Goal: Information Seeking & Learning: Understand process/instructions

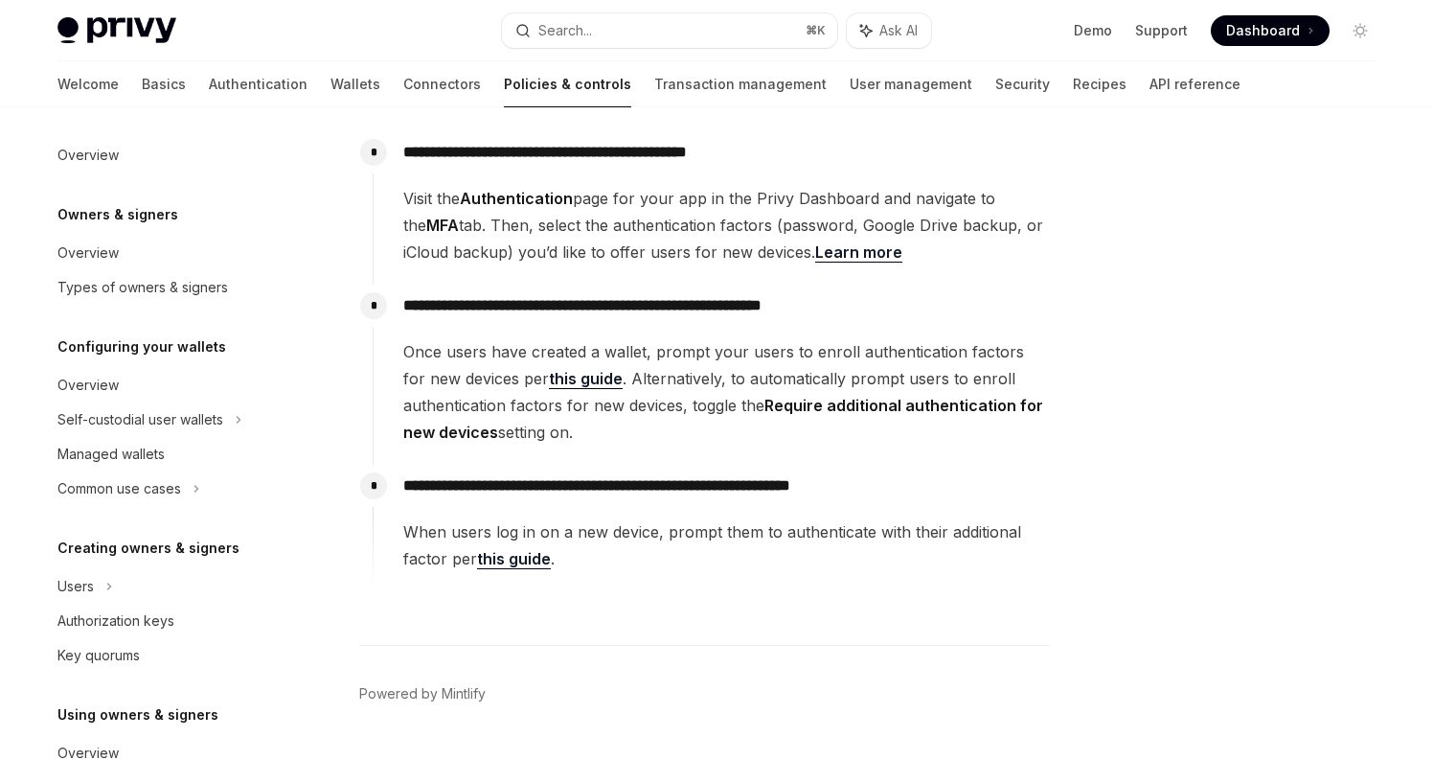
scroll to position [595, 0]
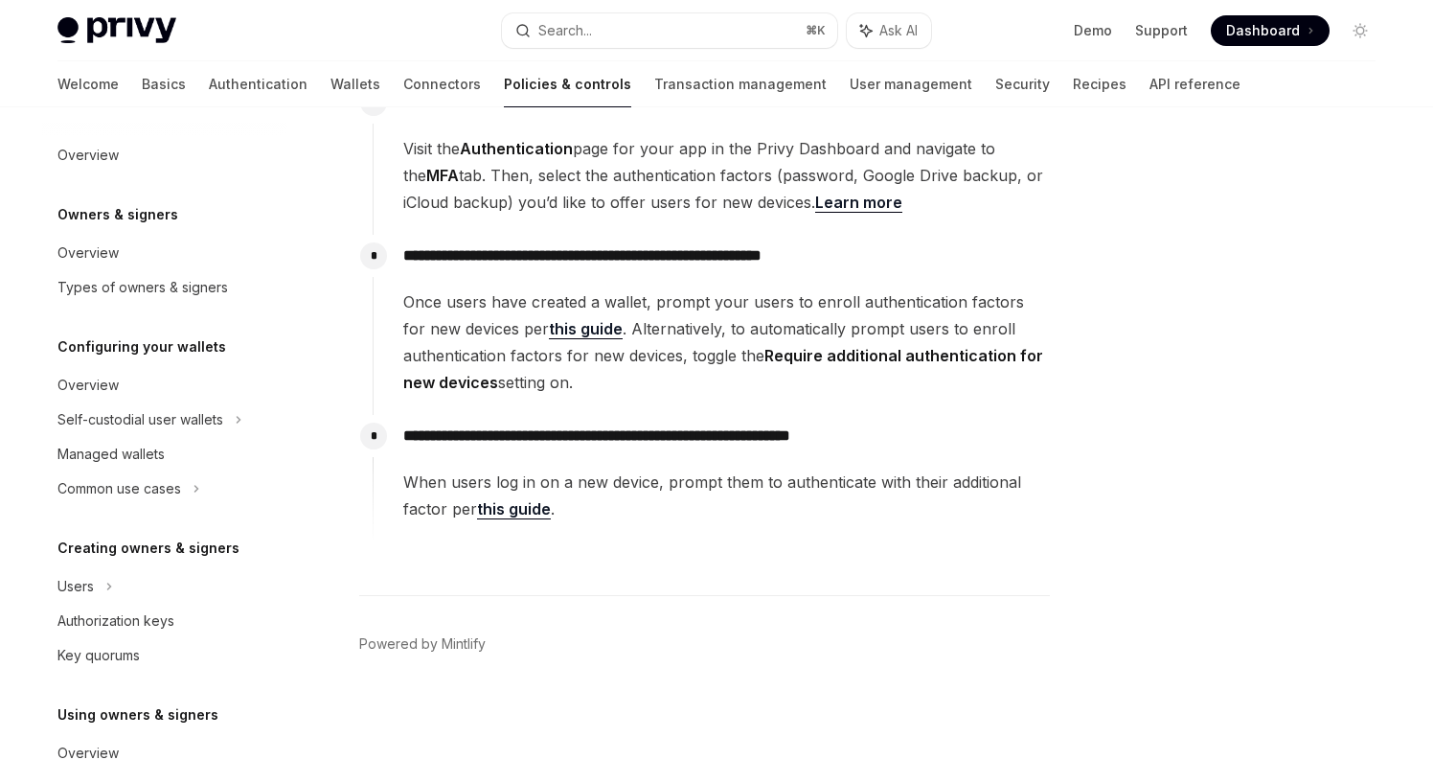
click at [1256, 27] on span "Dashboard" at bounding box center [1263, 30] width 74 height 19
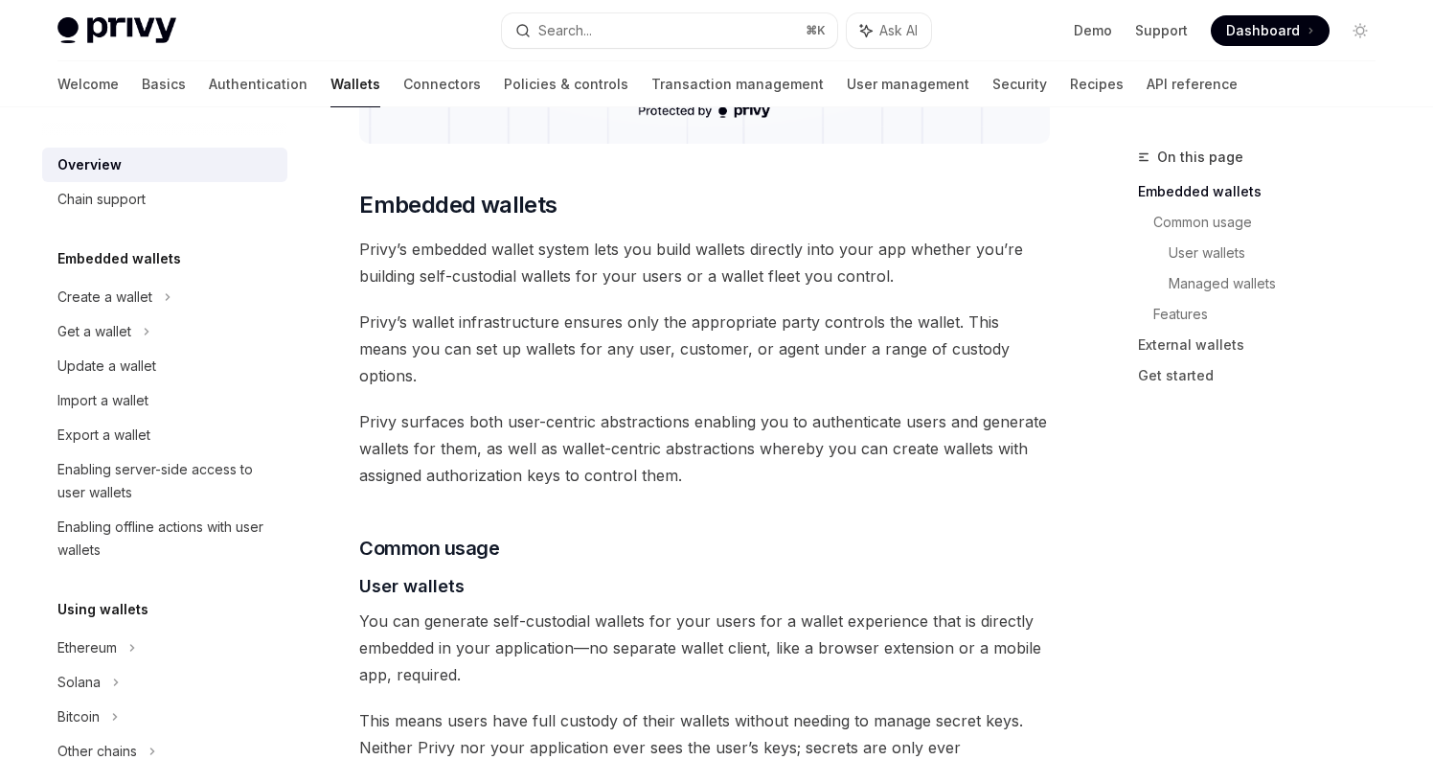
scroll to position [898, 0]
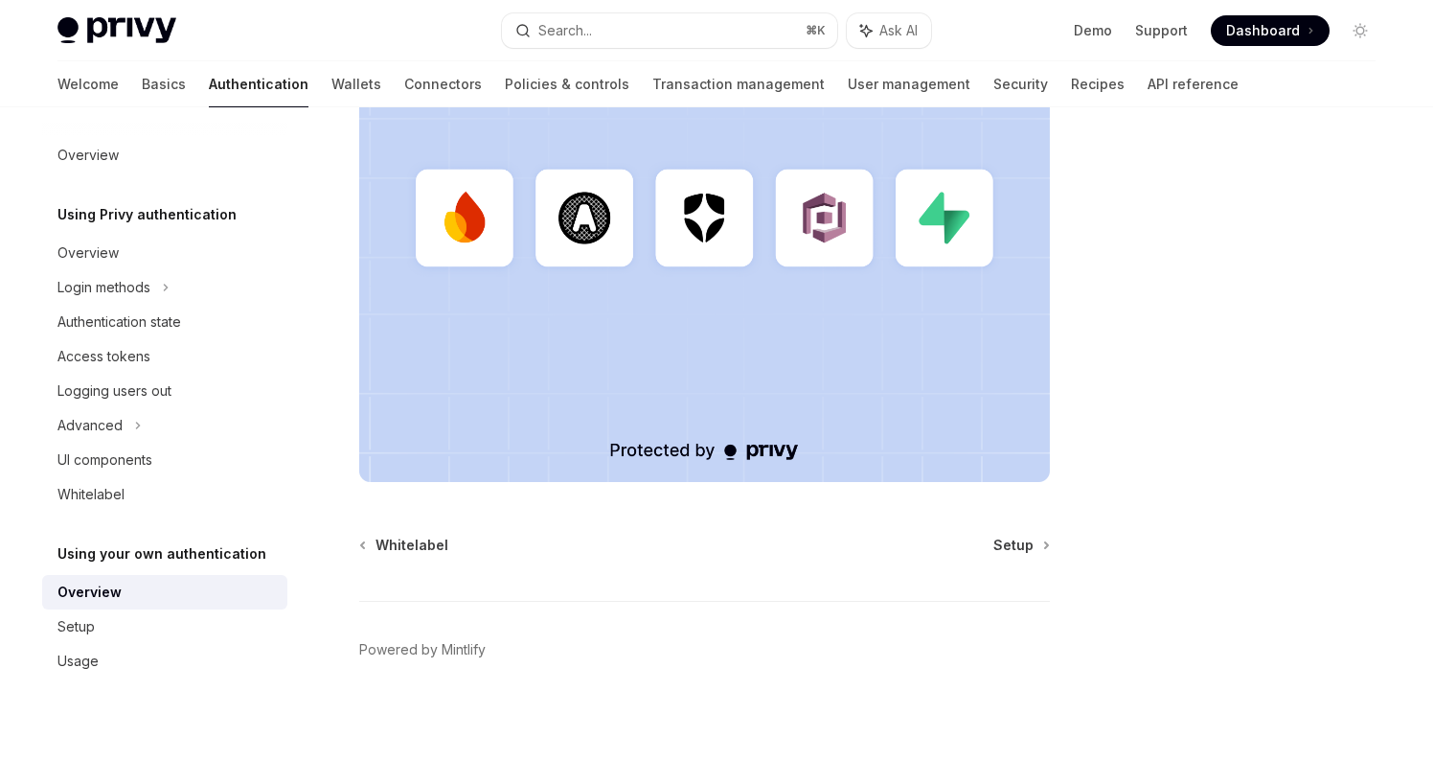
scroll to position [605, 0]
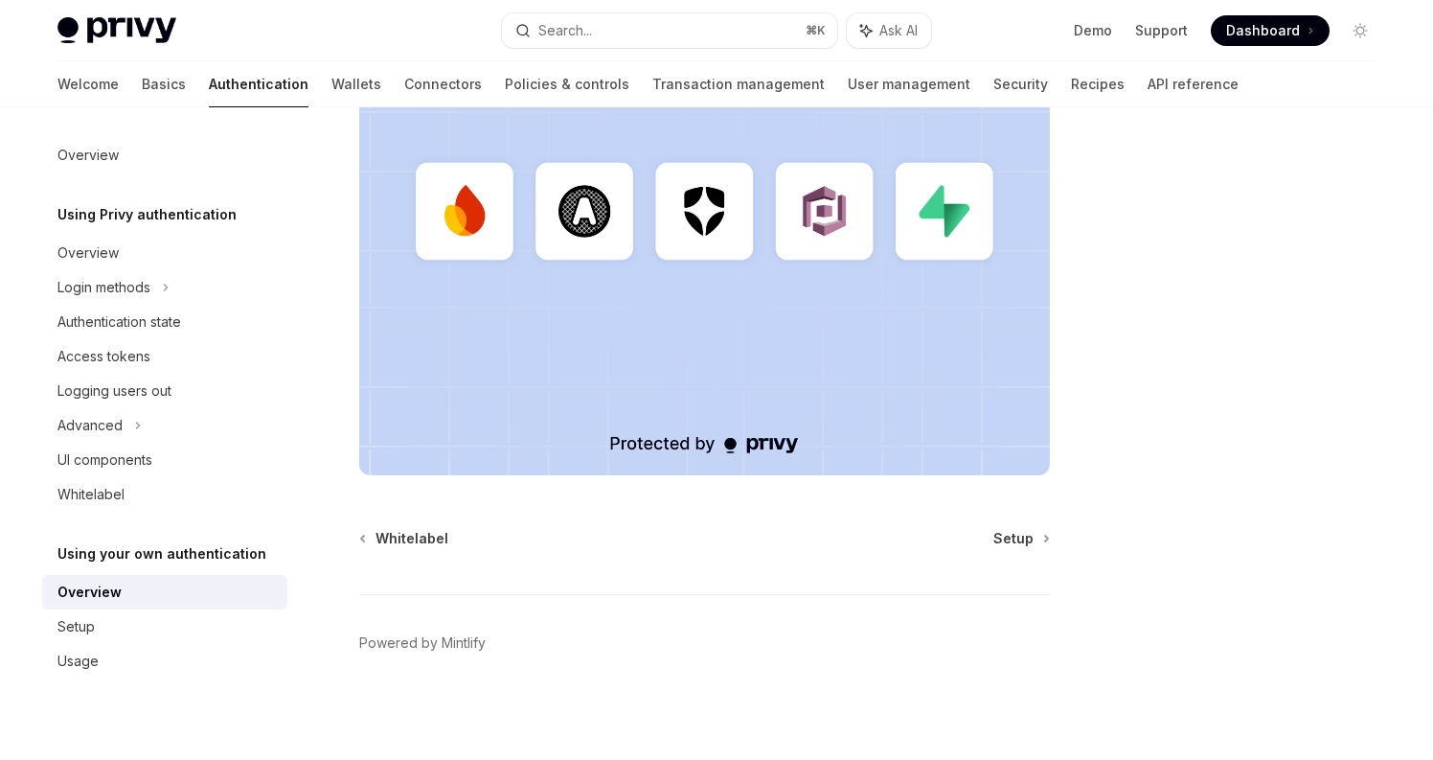
click at [1023, 523] on div "Using your own authentication Using your own authentication provider OpenAI Ope…" at bounding box center [525, 150] width 1058 height 1219
click at [1019, 534] on span "Setup" at bounding box center [1014, 538] width 40 height 19
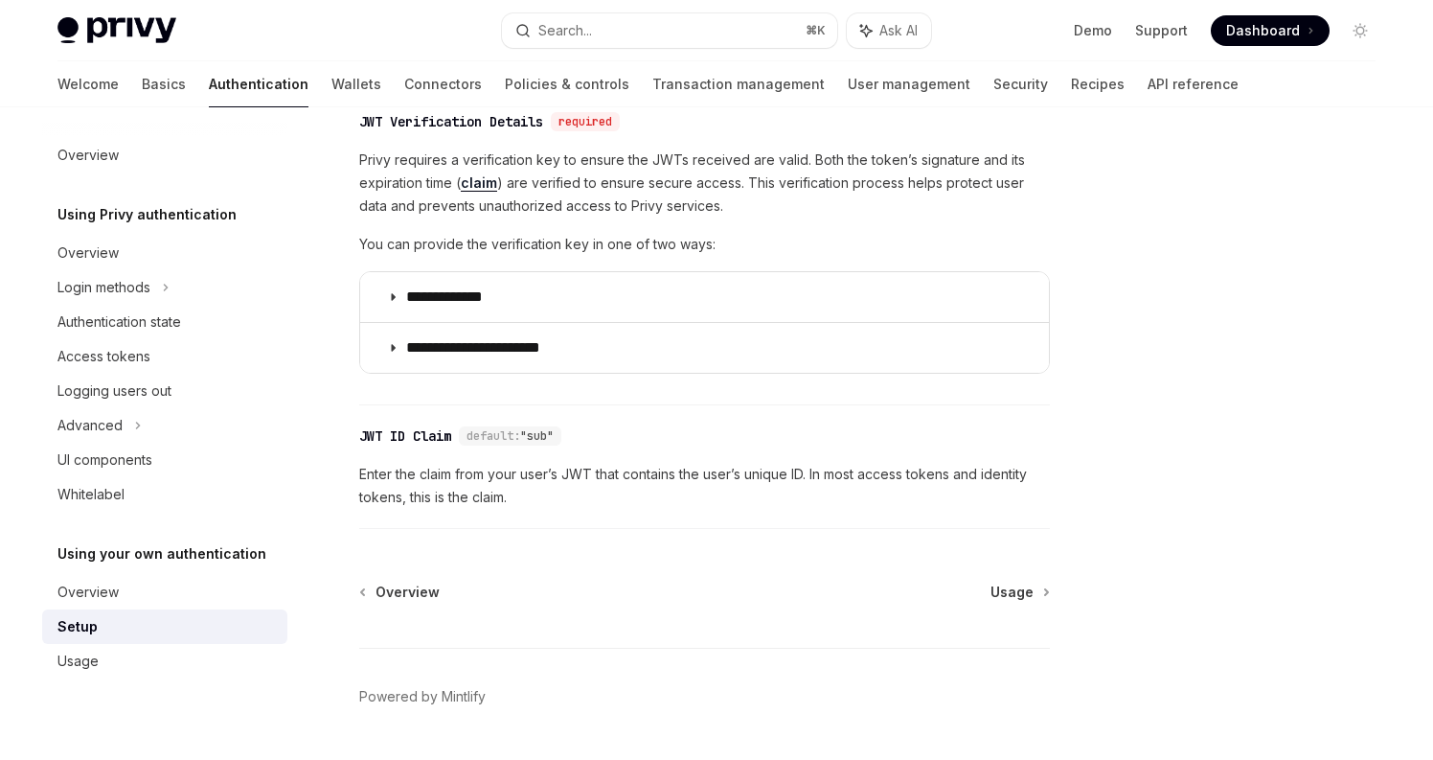
scroll to position [1033, 0]
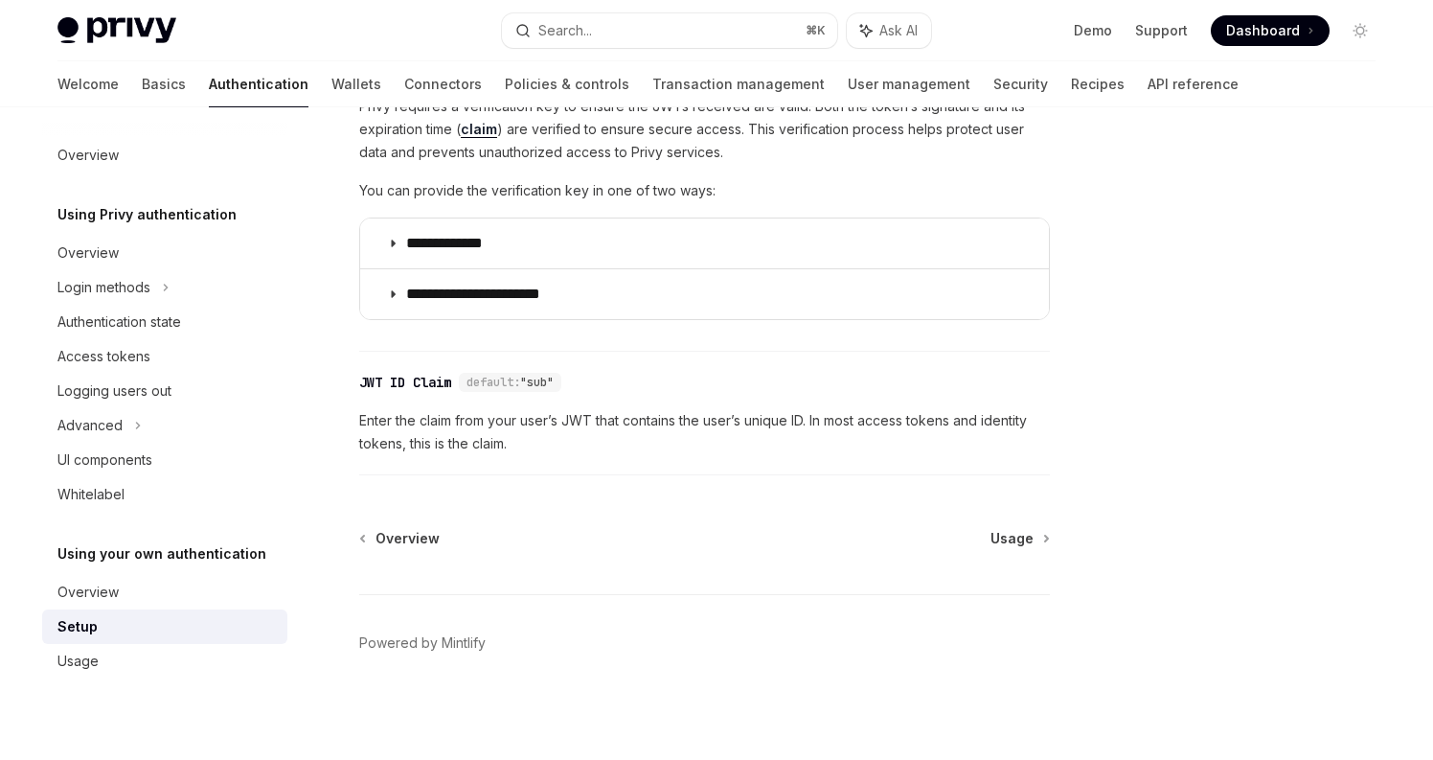
click at [1024, 549] on div "Overview Usage Powered by Mintlify" at bounding box center [704, 644] width 691 height 231
click at [1024, 535] on span "Usage" at bounding box center [1012, 538] width 43 height 19
type textarea "*"
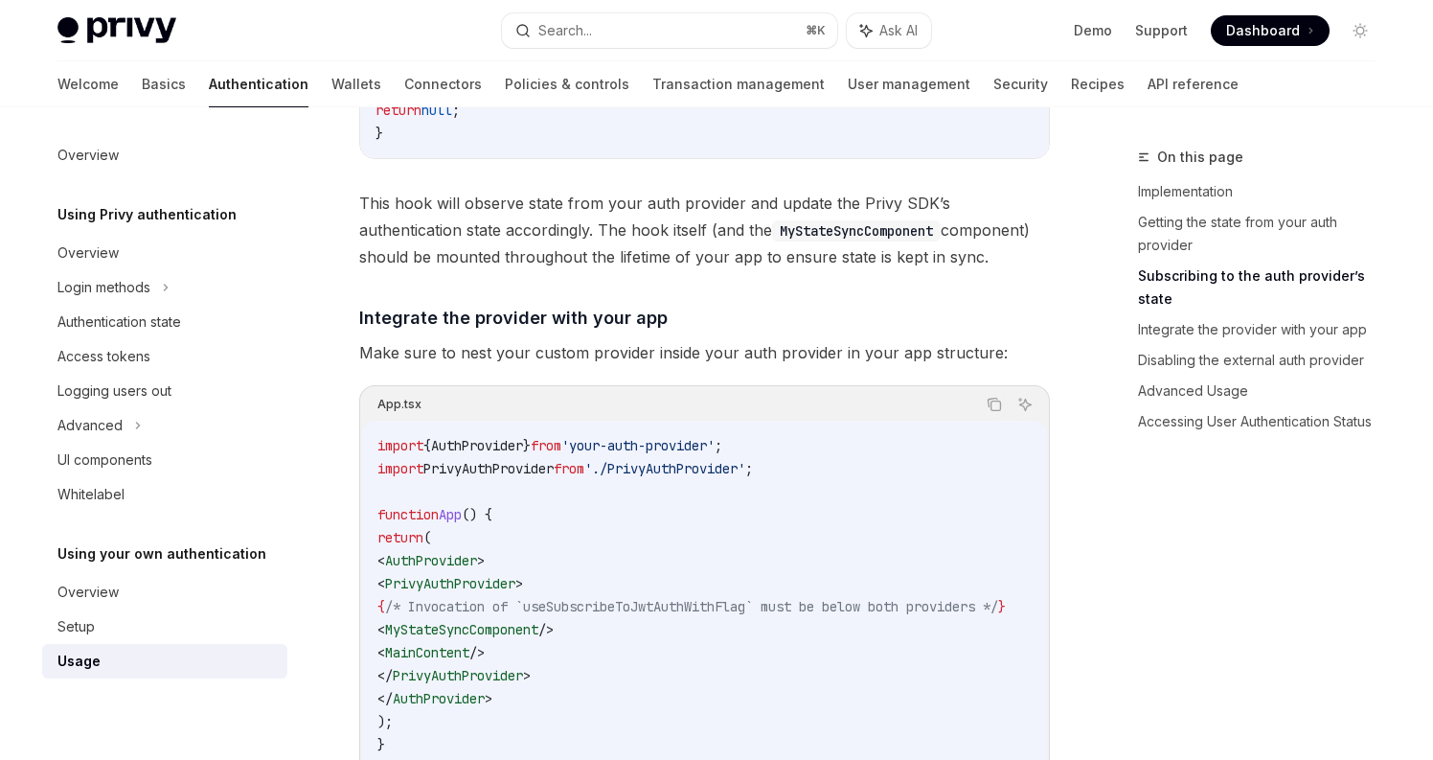
scroll to position [1245, 0]
